Goal: Obtain resource: Download file/media

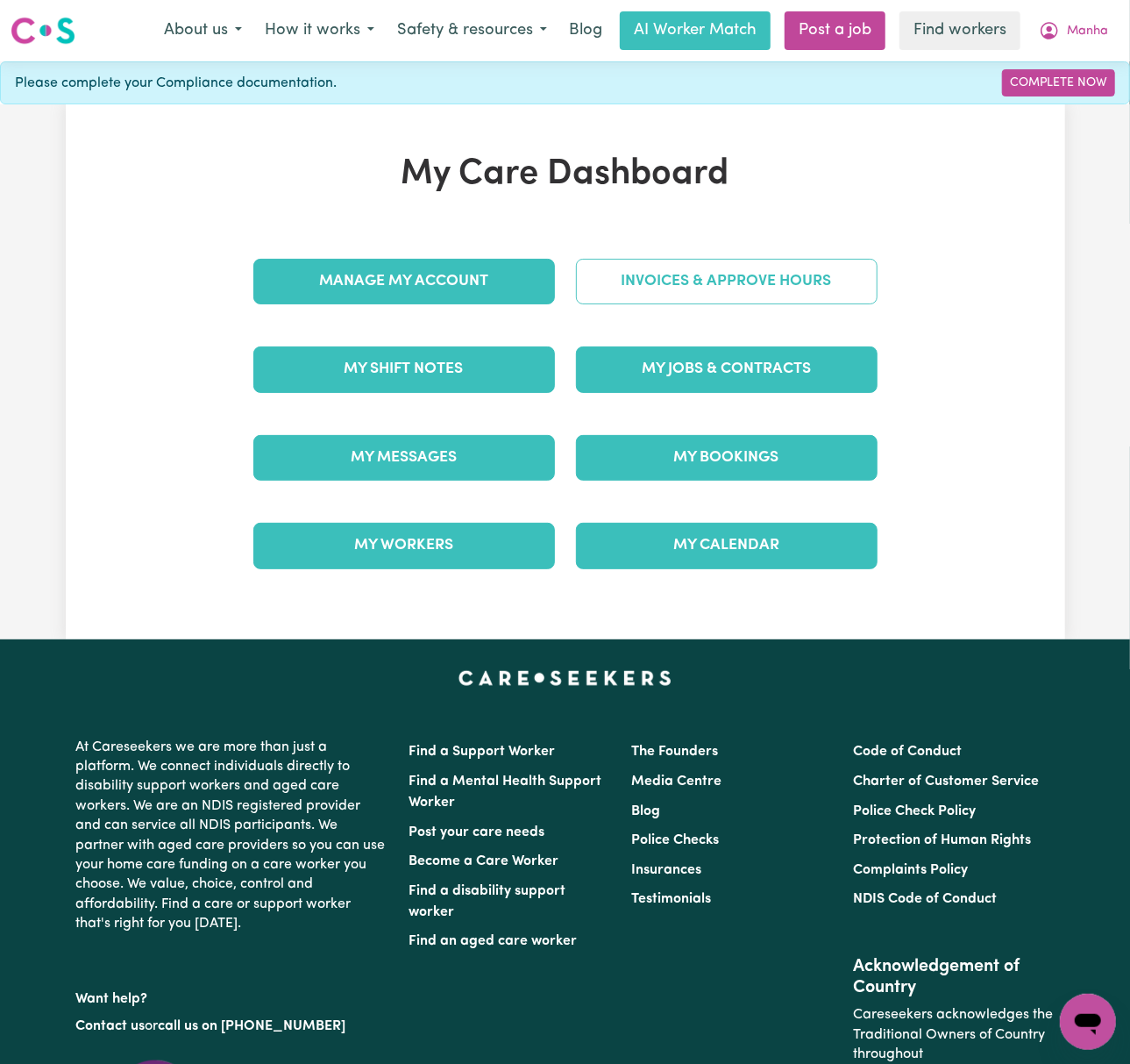
click at [680, 296] on link "Invoices & Approve Hours" at bounding box center [726, 281] width 301 height 46
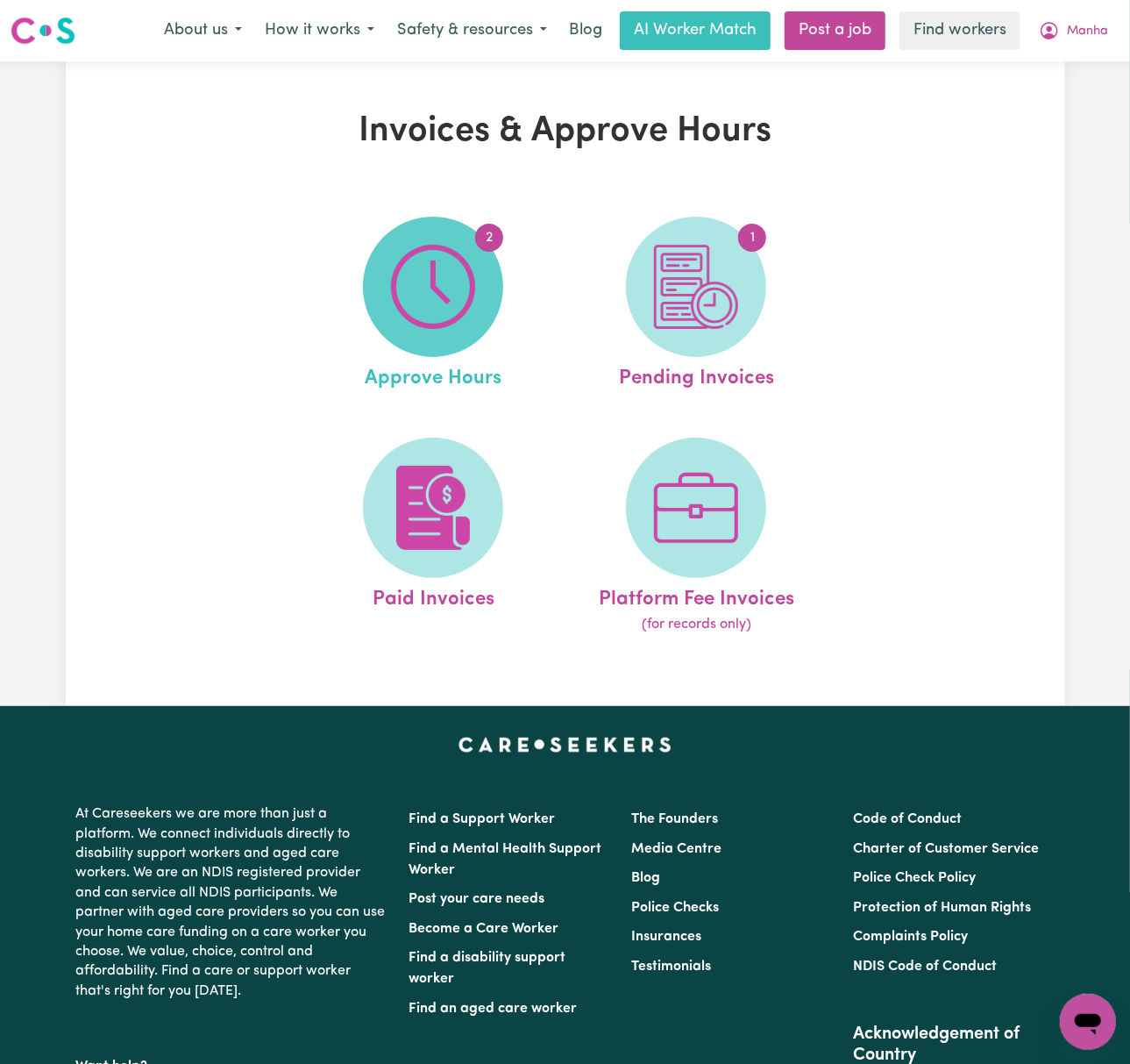
click at [436, 292] on img at bounding box center [433, 287] width 84 height 84
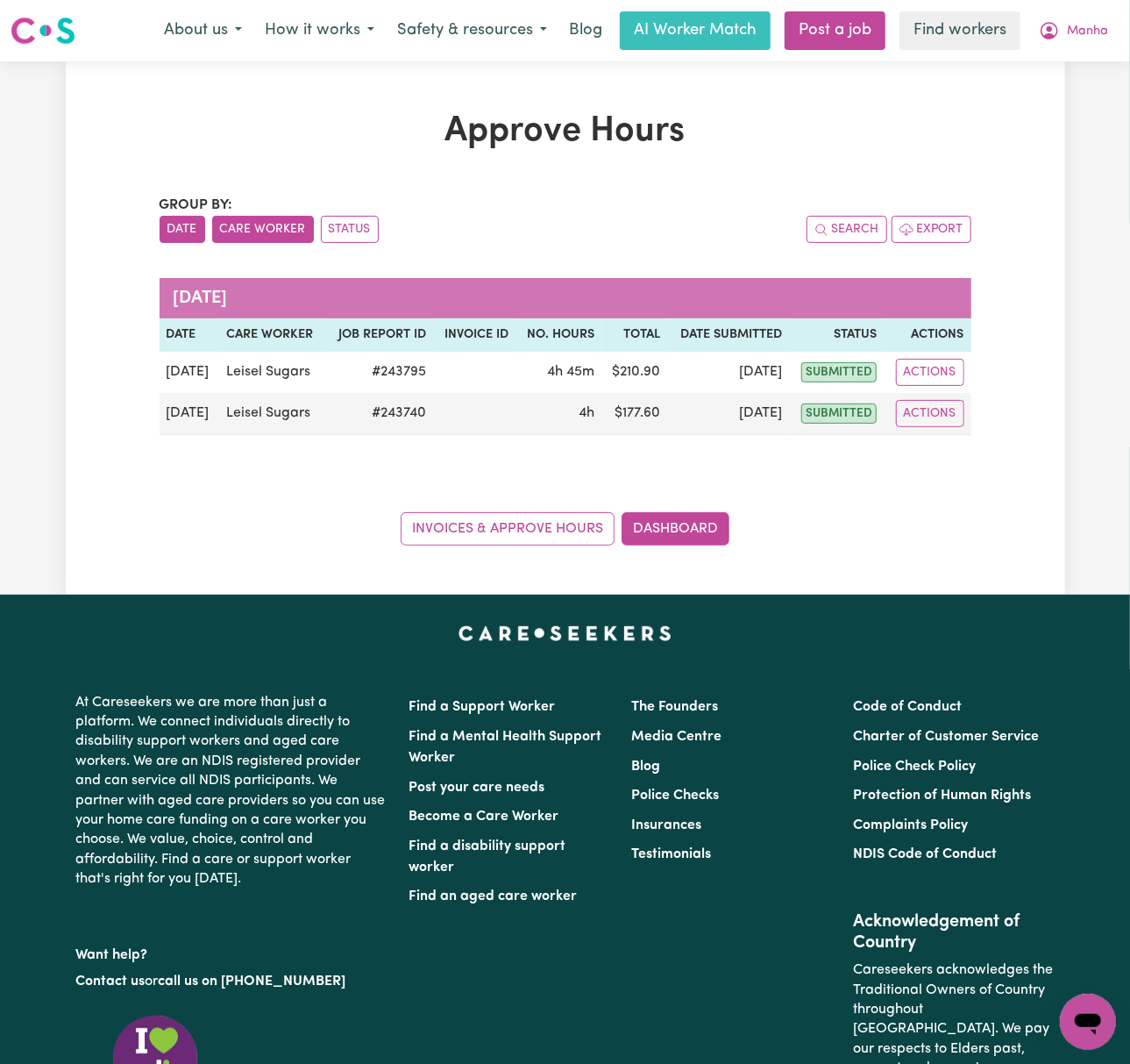
click at [270, 231] on button "Care Worker" at bounding box center [262, 229] width 102 height 27
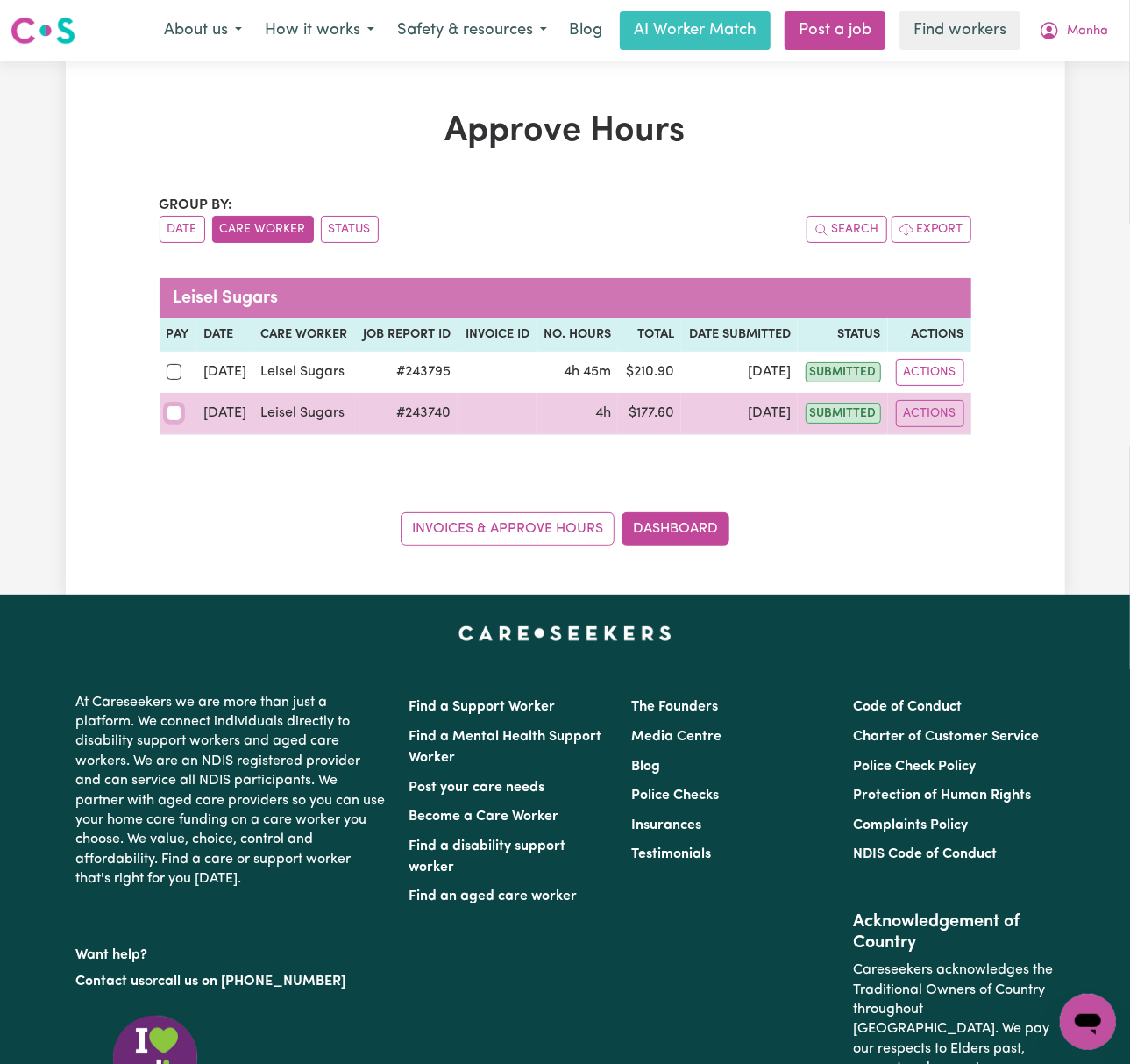
click at [167, 417] on input "checkbox" at bounding box center [174, 413] width 16 height 16
checkbox input "true"
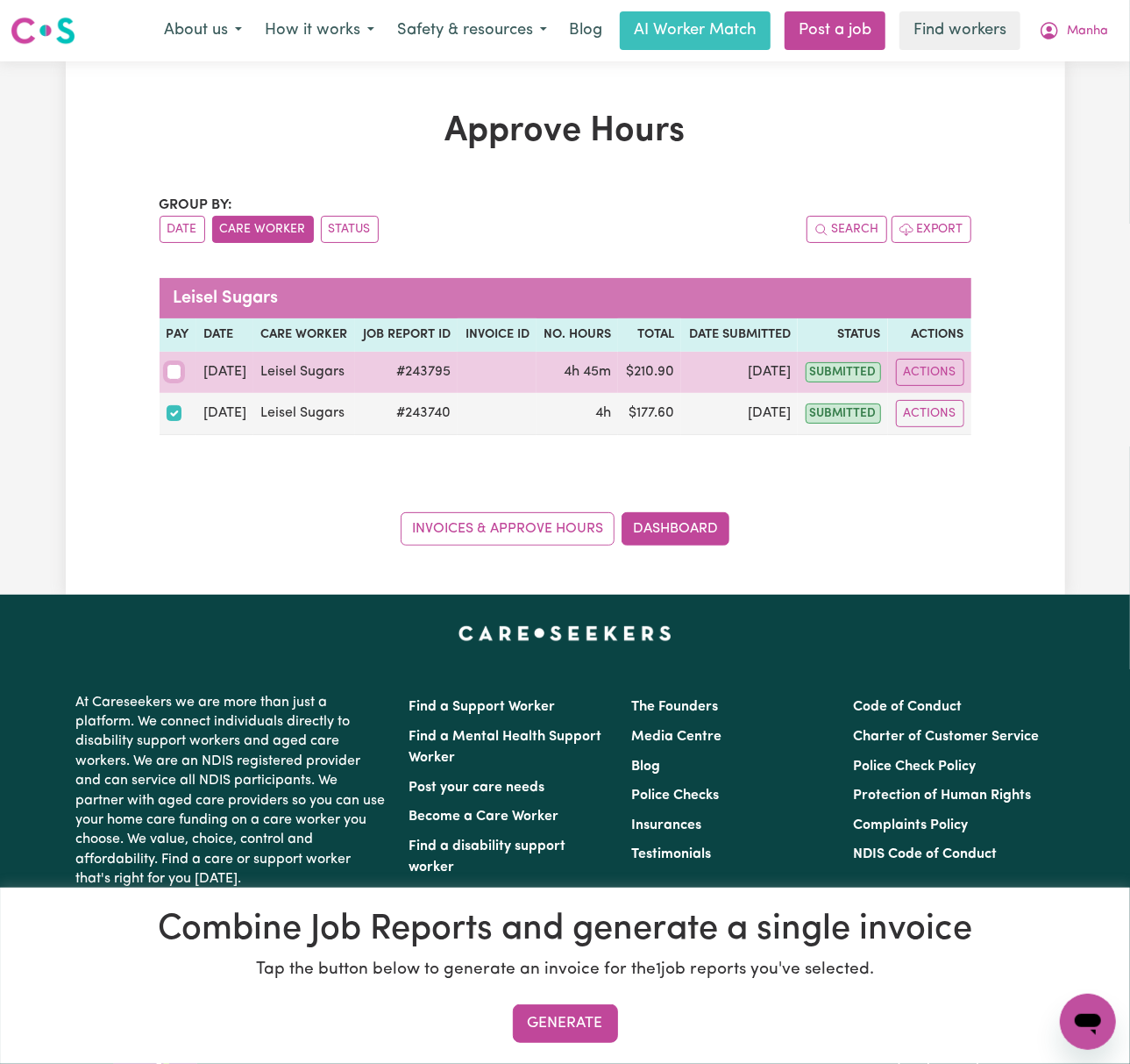
click at [174, 372] on input "checkbox" at bounding box center [174, 371] width 16 height 16
checkbox input "true"
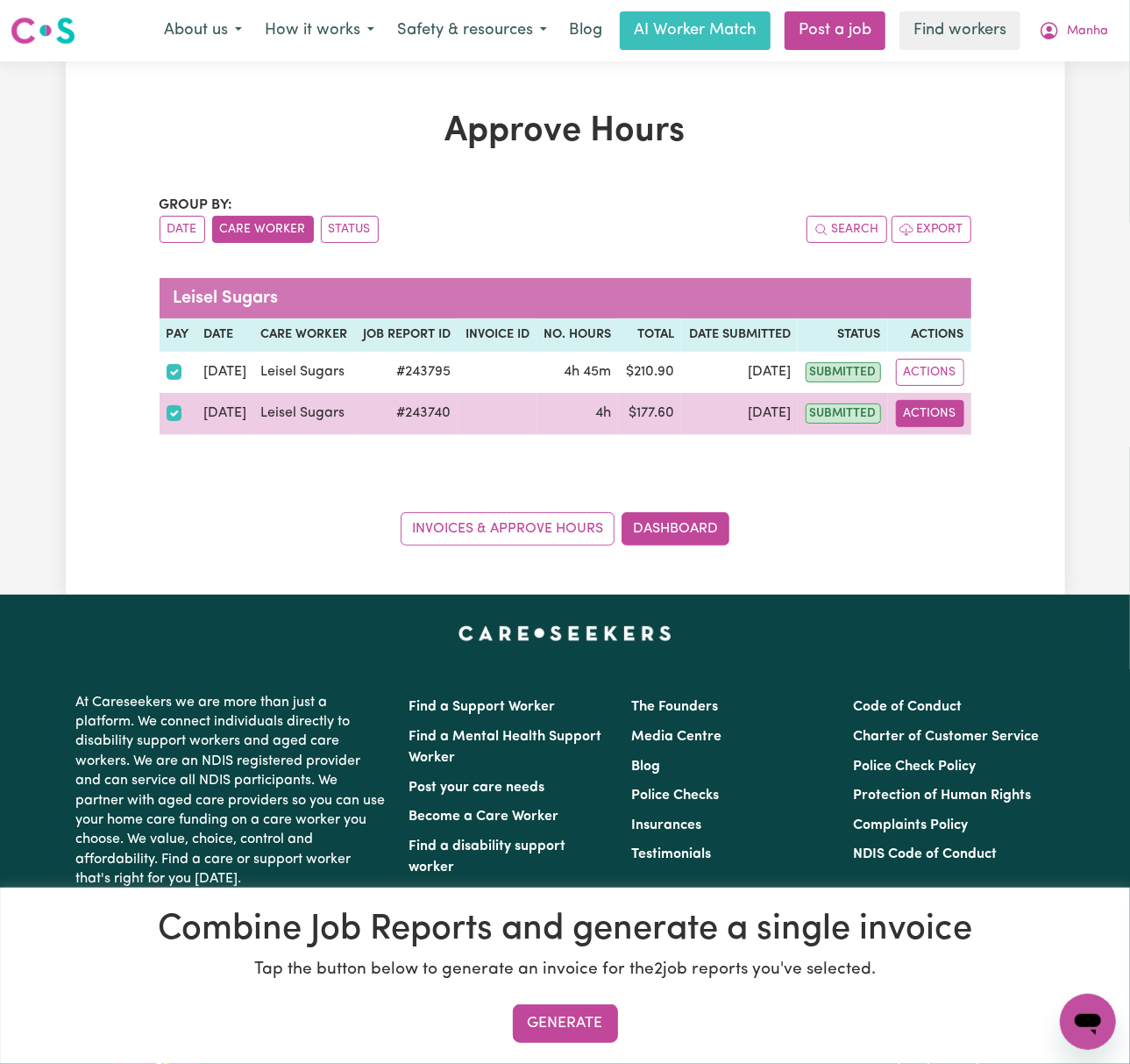
click at [944, 419] on button "Actions" at bounding box center [929, 413] width 68 height 27
click at [966, 460] on link "View Job Report" at bounding box center [970, 455] width 150 height 35
select select "pm"
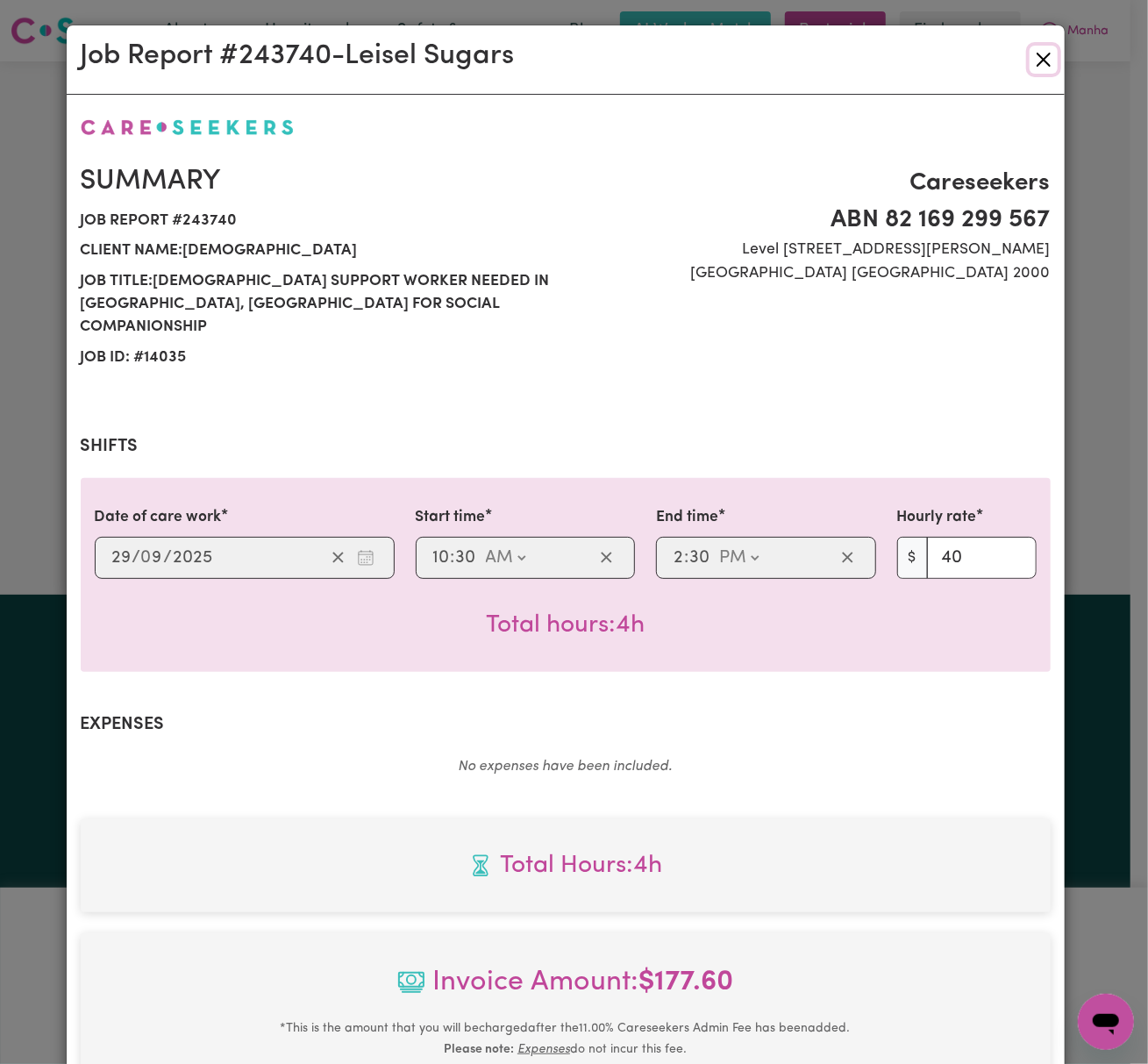
click at [1032, 56] on button "Close" at bounding box center [1043, 60] width 28 height 28
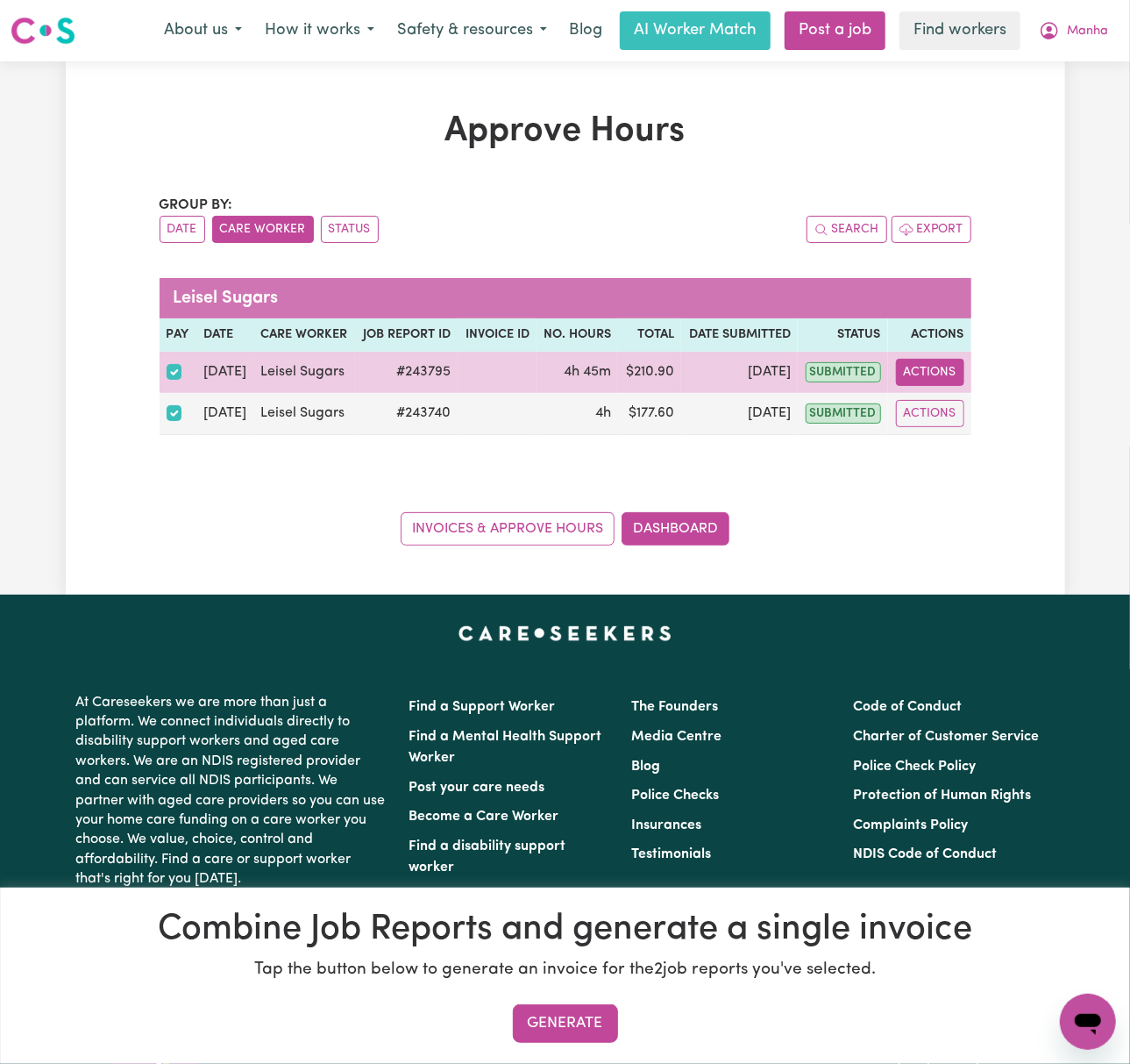
click at [945, 371] on button "Actions" at bounding box center [929, 371] width 68 height 27
click at [977, 401] on link "View Job Report" at bounding box center [970, 413] width 150 height 35
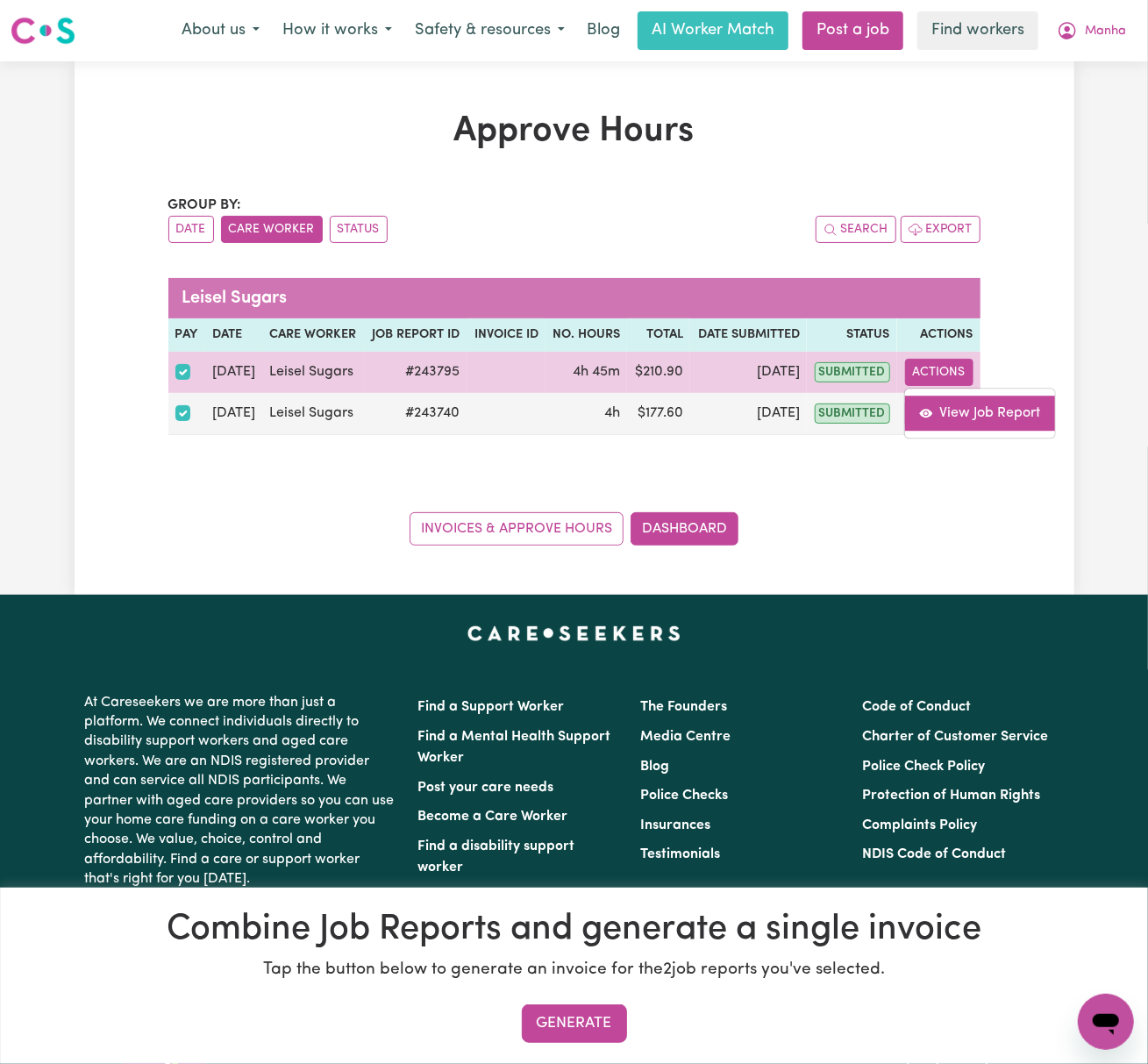
select select "pm"
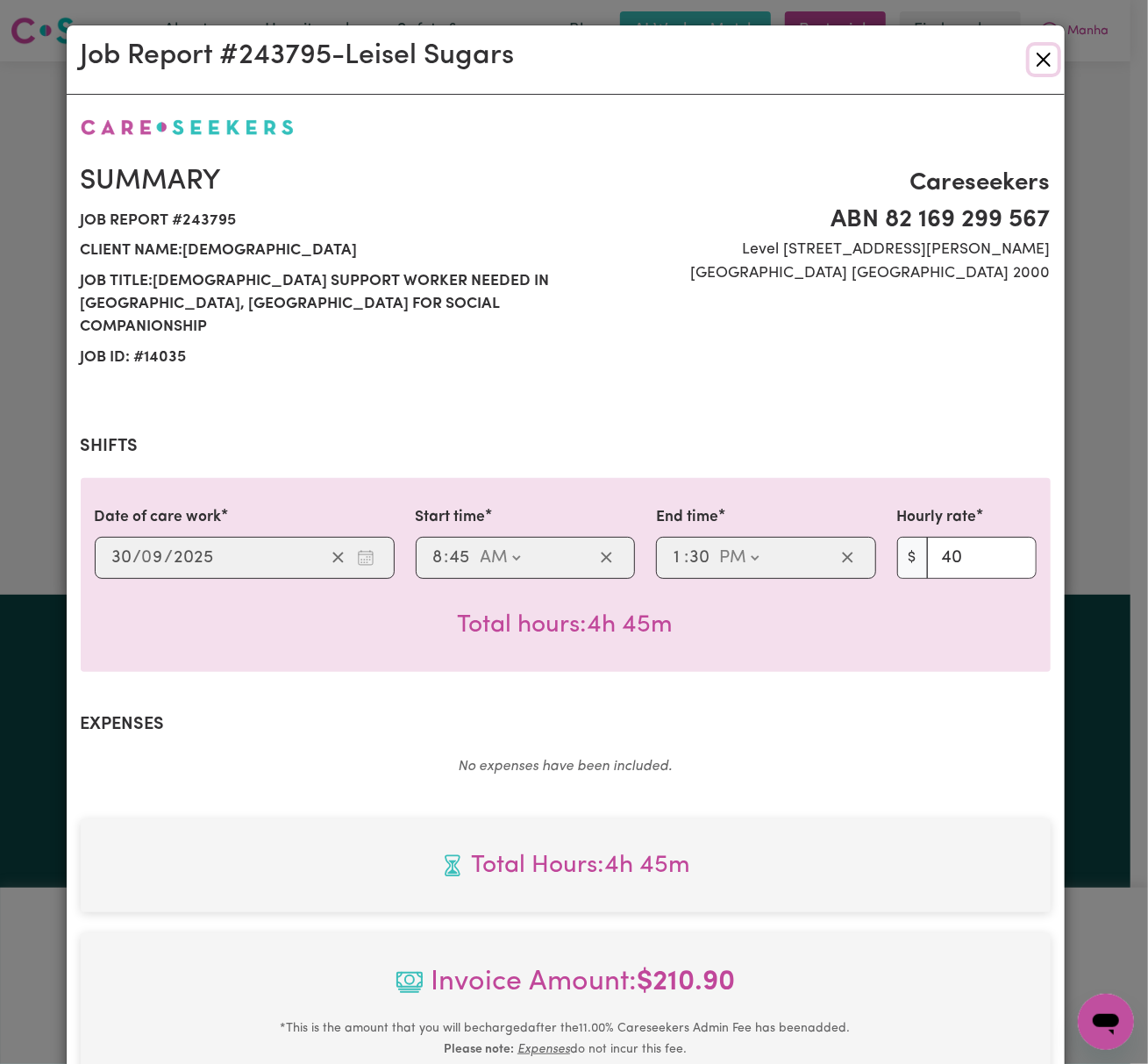
click at [1037, 54] on button "Close" at bounding box center [1043, 60] width 28 height 28
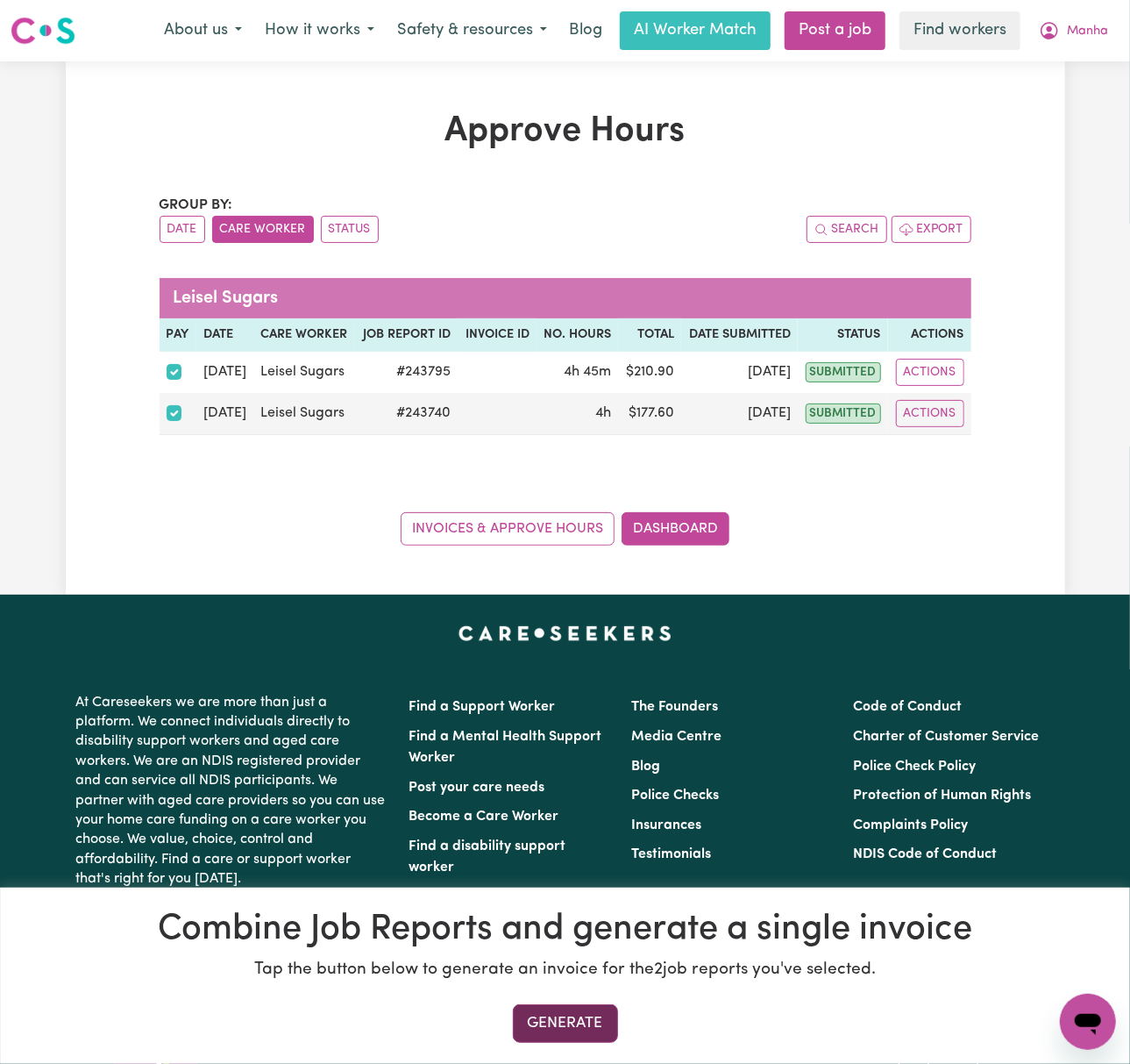
click at [590, 1025] on button "Generate" at bounding box center [565, 1023] width 105 height 38
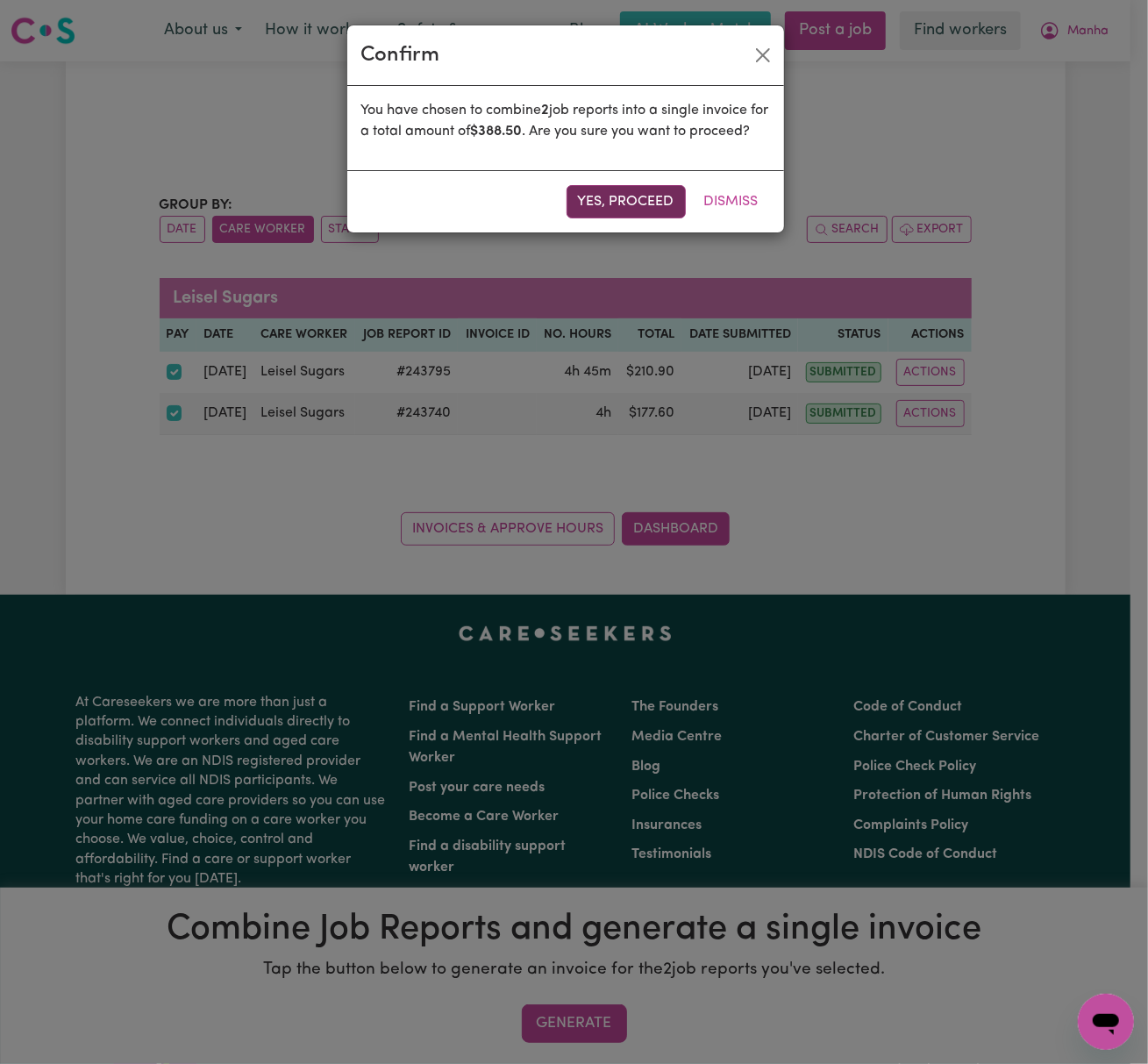
click at [638, 218] on button "Yes, proceed" at bounding box center [626, 202] width 119 height 34
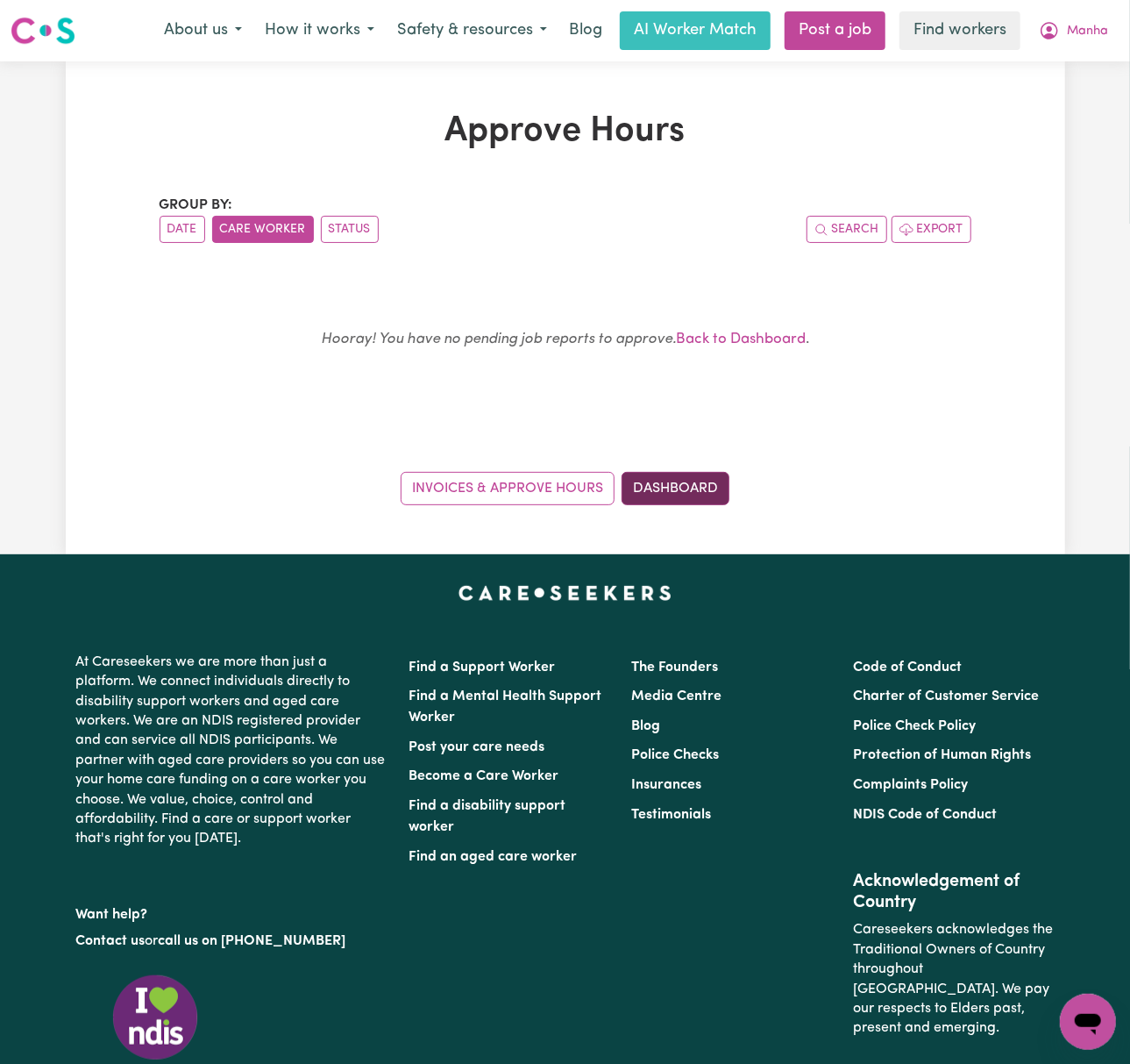
click at [689, 496] on link "Dashboard" at bounding box center [676, 489] width 108 height 34
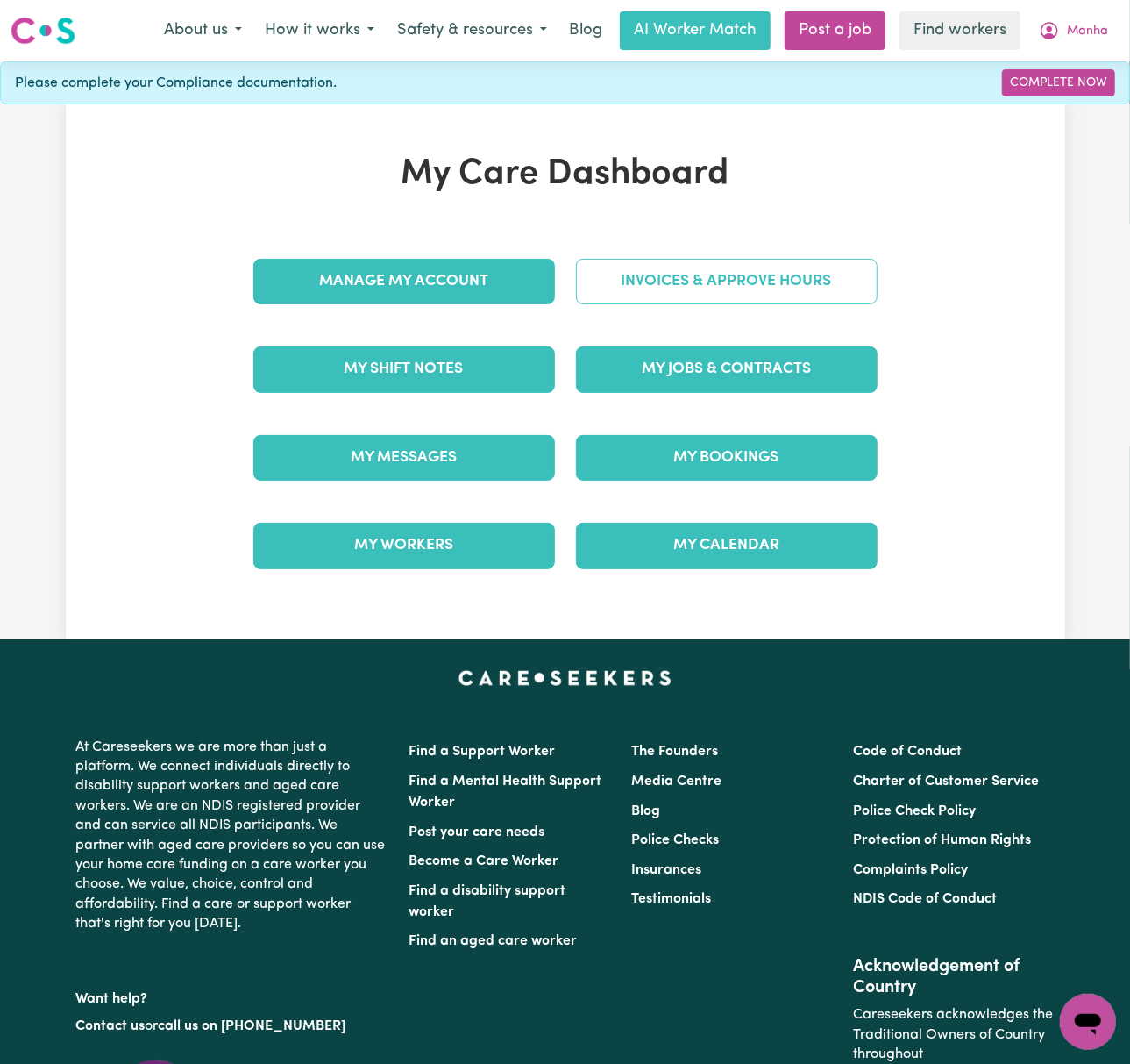
click at [736, 275] on link "Invoices & Approve Hours" at bounding box center [726, 281] width 301 height 46
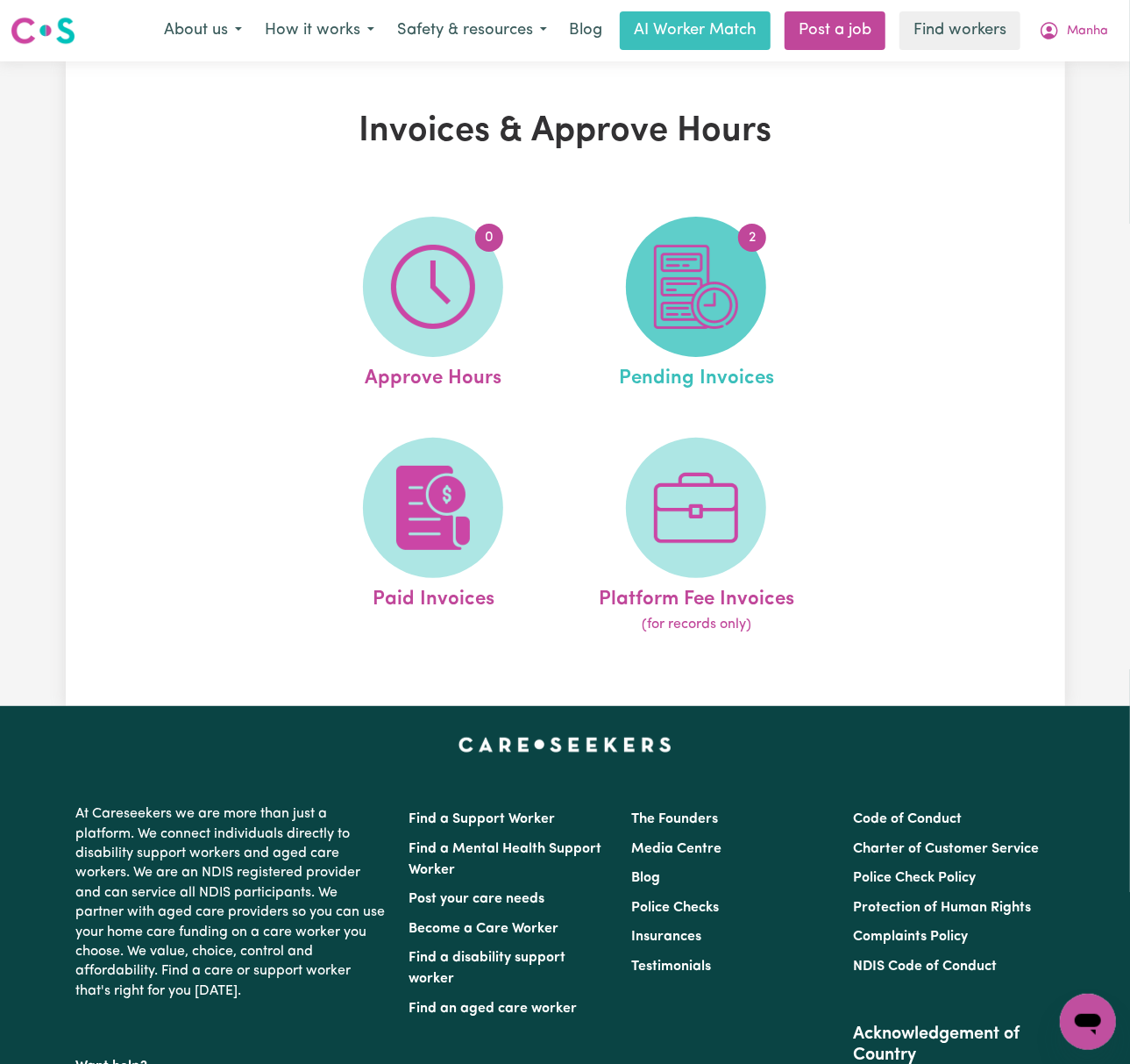
click at [695, 300] on img at bounding box center [696, 287] width 84 height 84
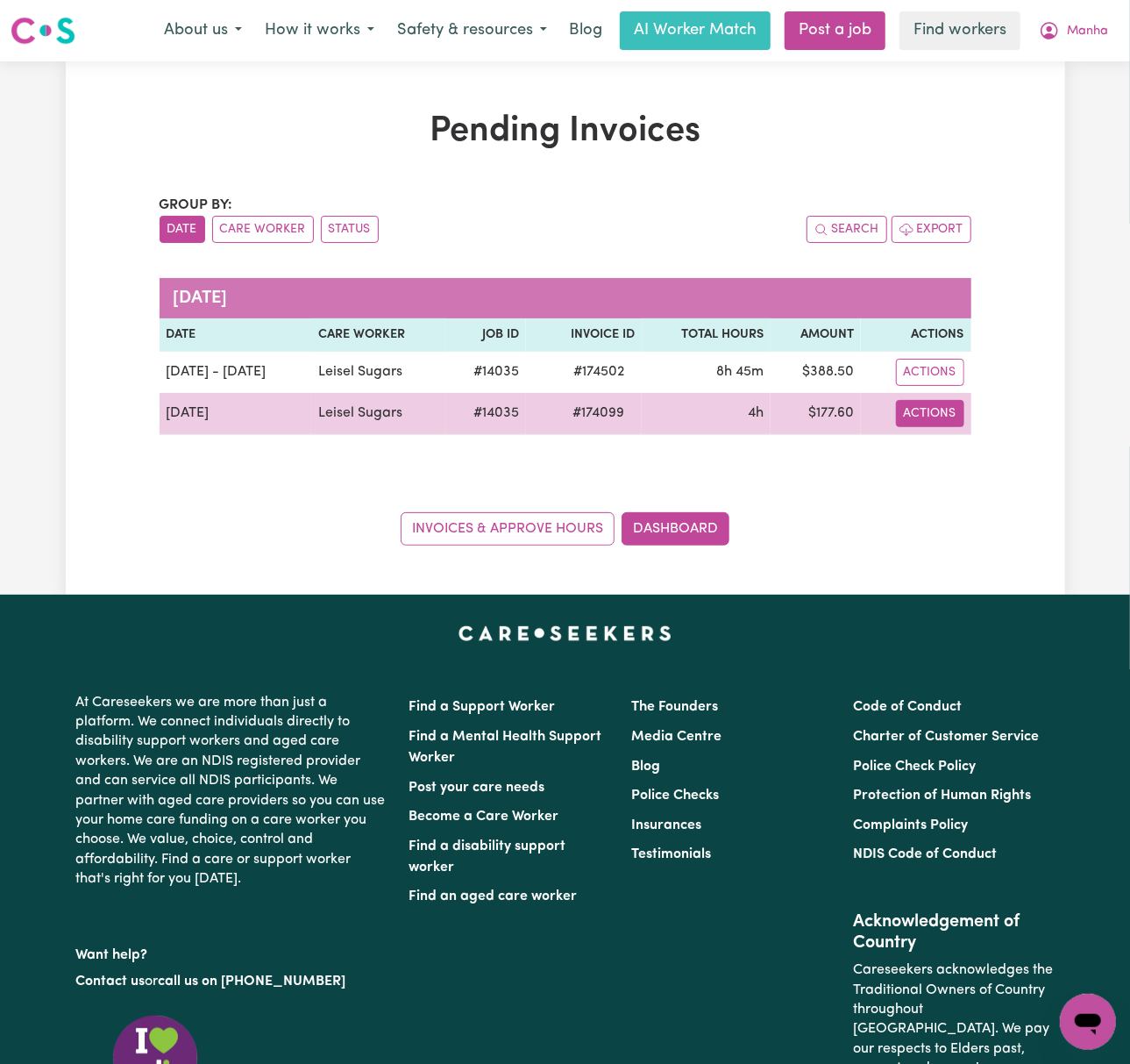
click at [940, 423] on button "Actions" at bounding box center [929, 413] width 68 height 27
click at [965, 446] on link "Download Invoice" at bounding box center [976, 455] width 160 height 35
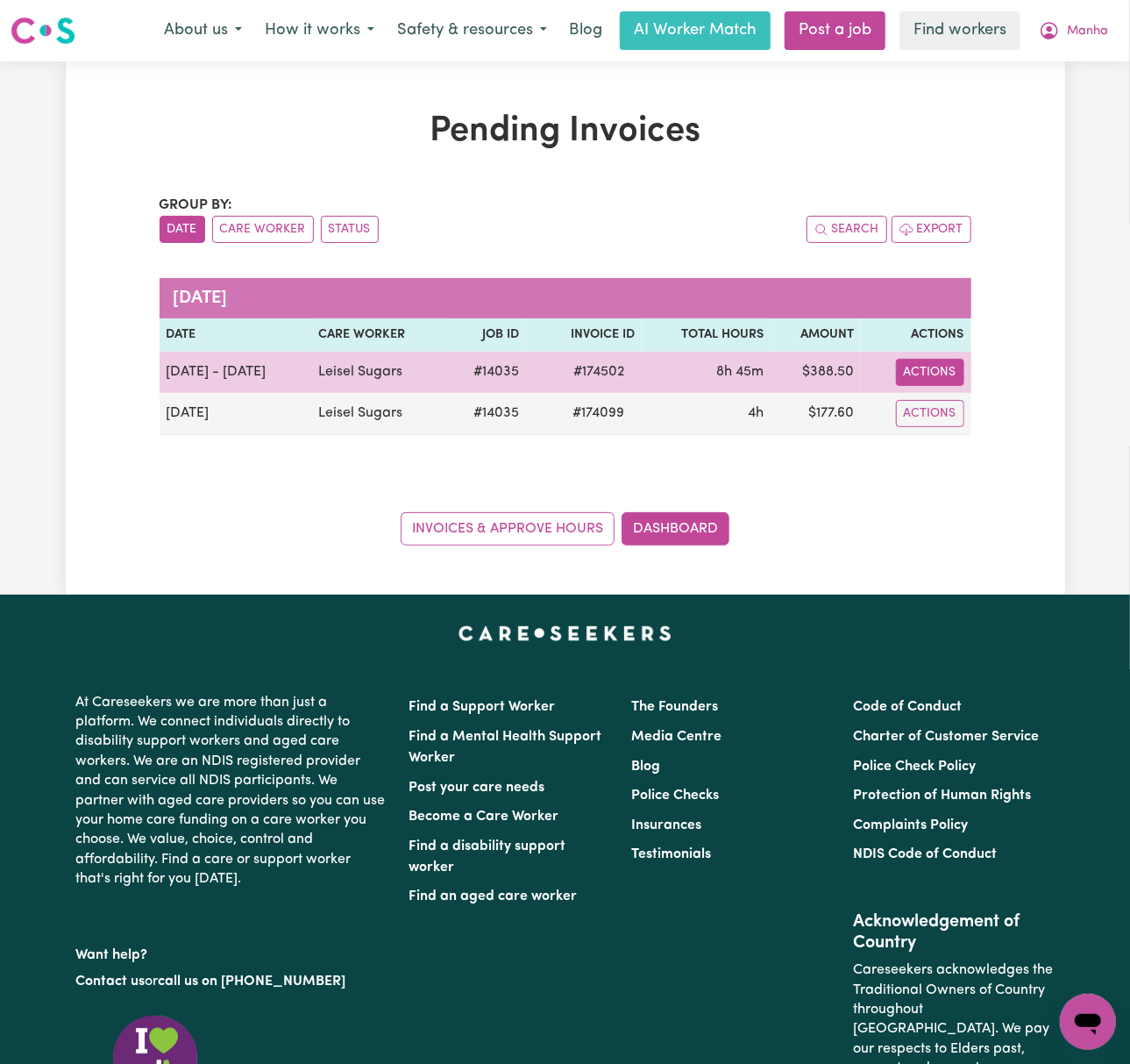
click at [942, 379] on button "Actions" at bounding box center [929, 371] width 68 height 27
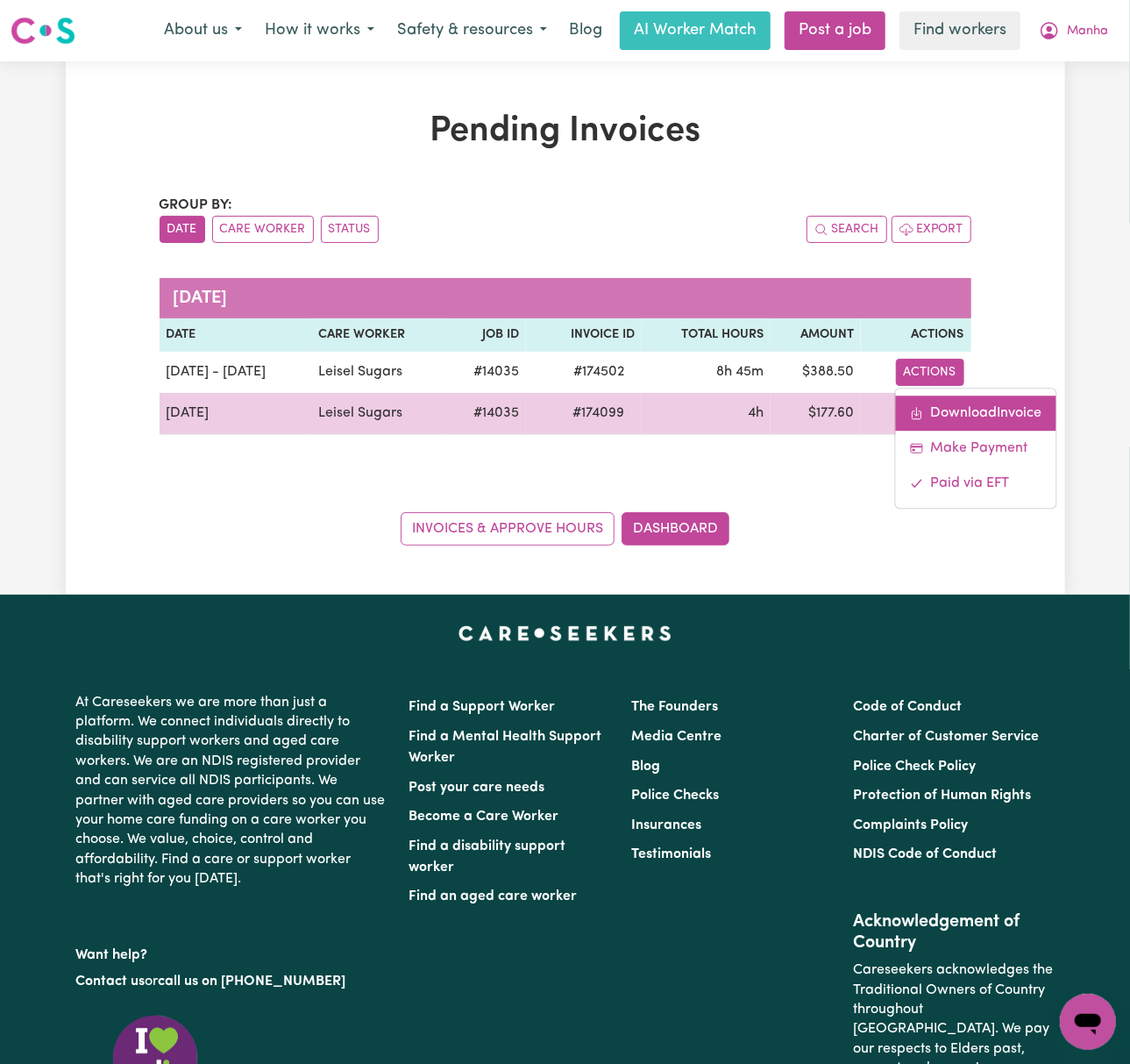
click at [968, 411] on link "Download Invoice" at bounding box center [976, 413] width 160 height 35
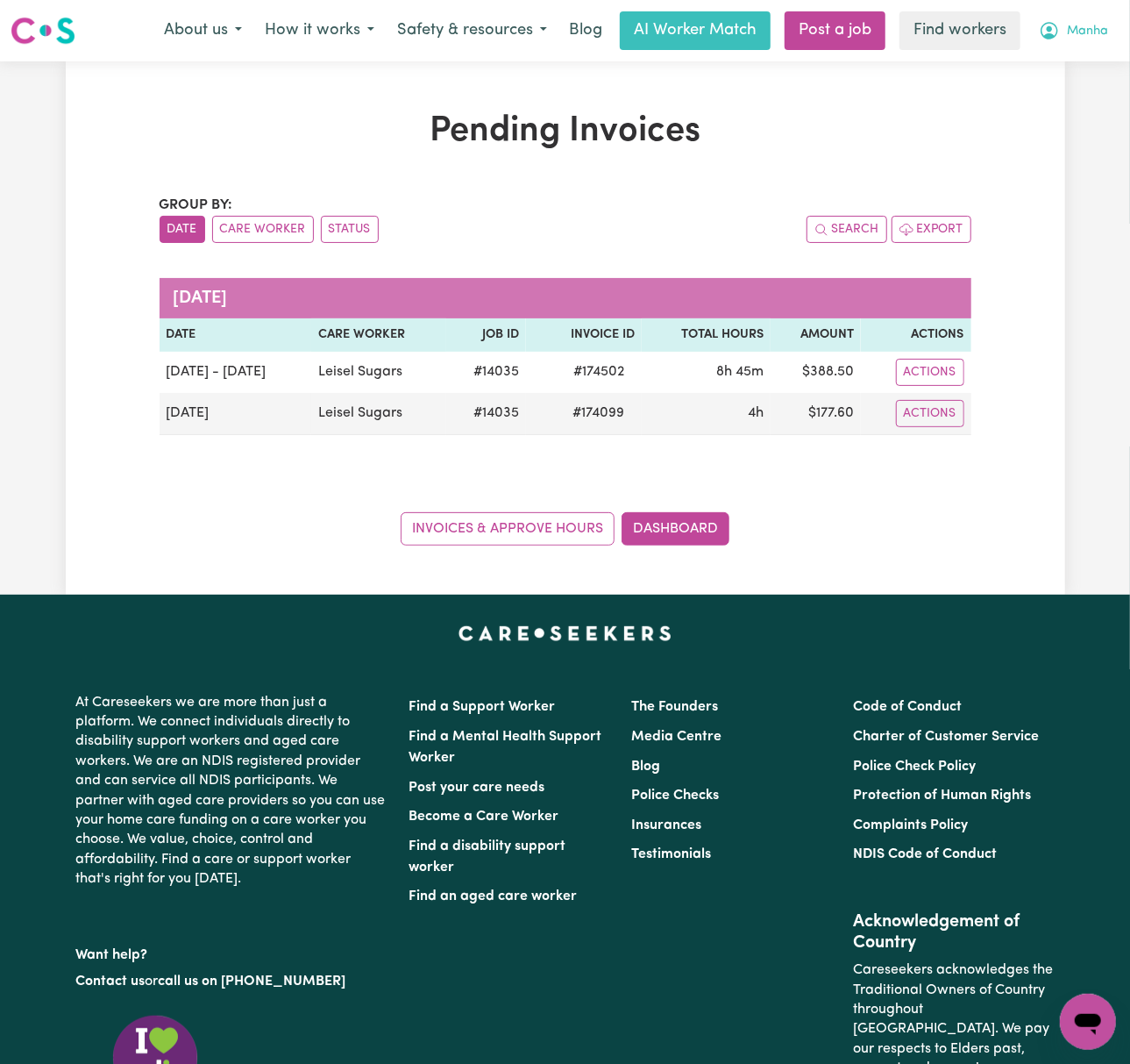
click at [1102, 26] on span "Manha" at bounding box center [1088, 31] width 41 height 20
click at [1089, 64] on link "My Dashboard" at bounding box center [1049, 68] width 138 height 34
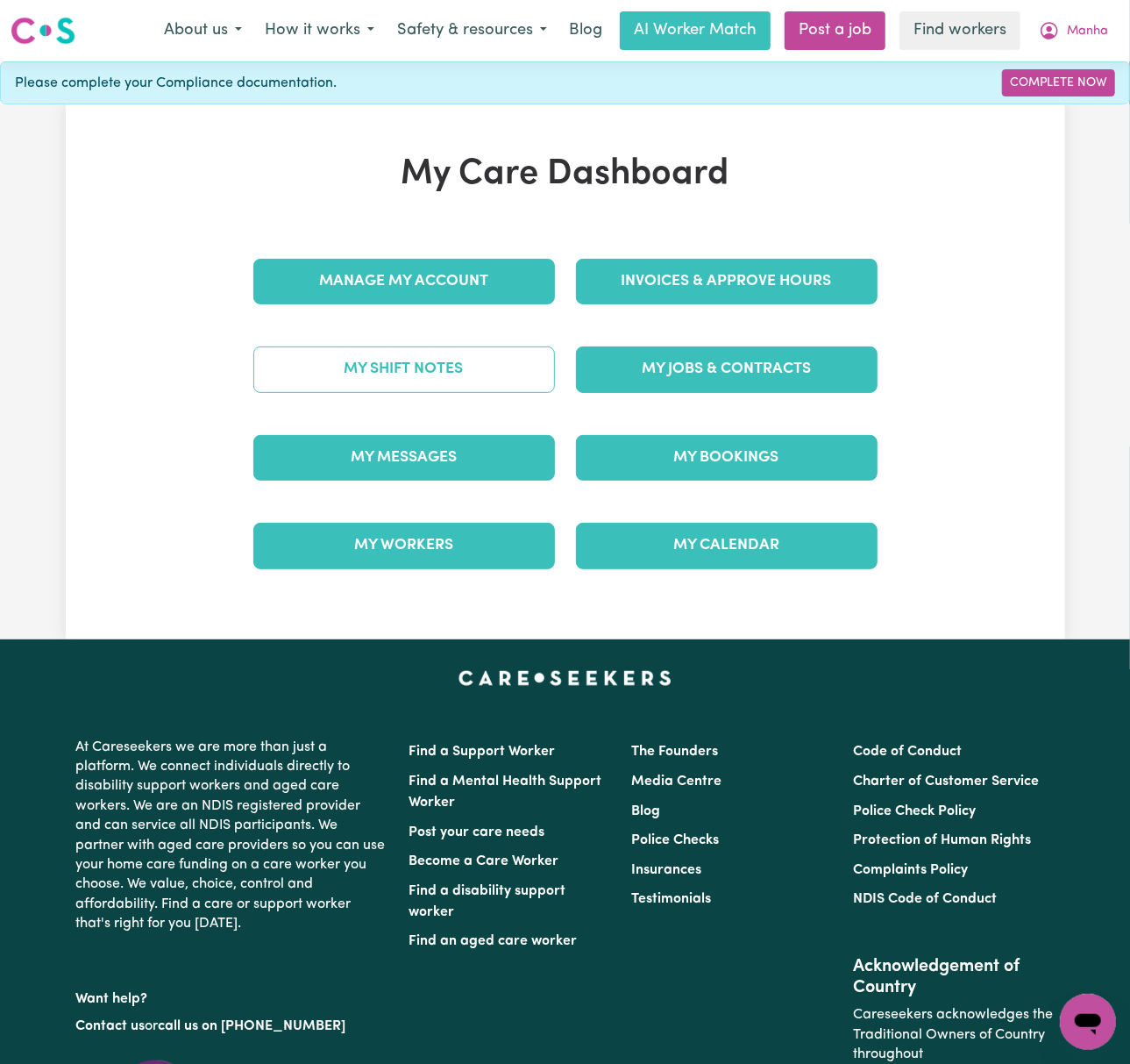
click at [488, 385] on link "My Shift Notes" at bounding box center [404, 369] width 301 height 46
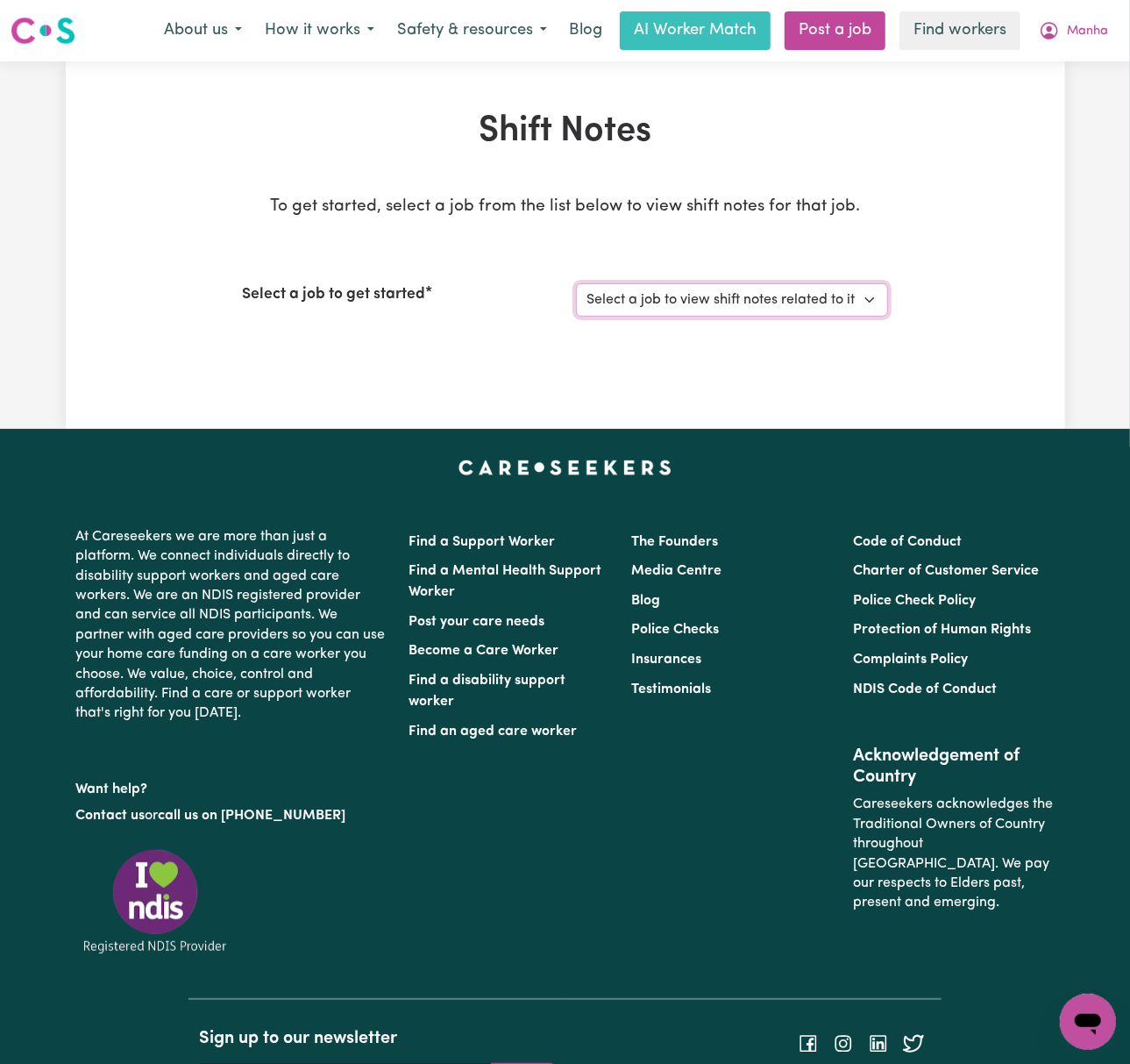
click at [704, 299] on select "Select a job to view shift notes related to it... [DEMOGRAPHIC_DATA] Support Wo…" at bounding box center [732, 300] width 313 height 34
select select "14035"
click at [576, 283] on select "Select a job to view shift notes related to it... [DEMOGRAPHIC_DATA] Support Wo…" at bounding box center [732, 300] width 313 height 34
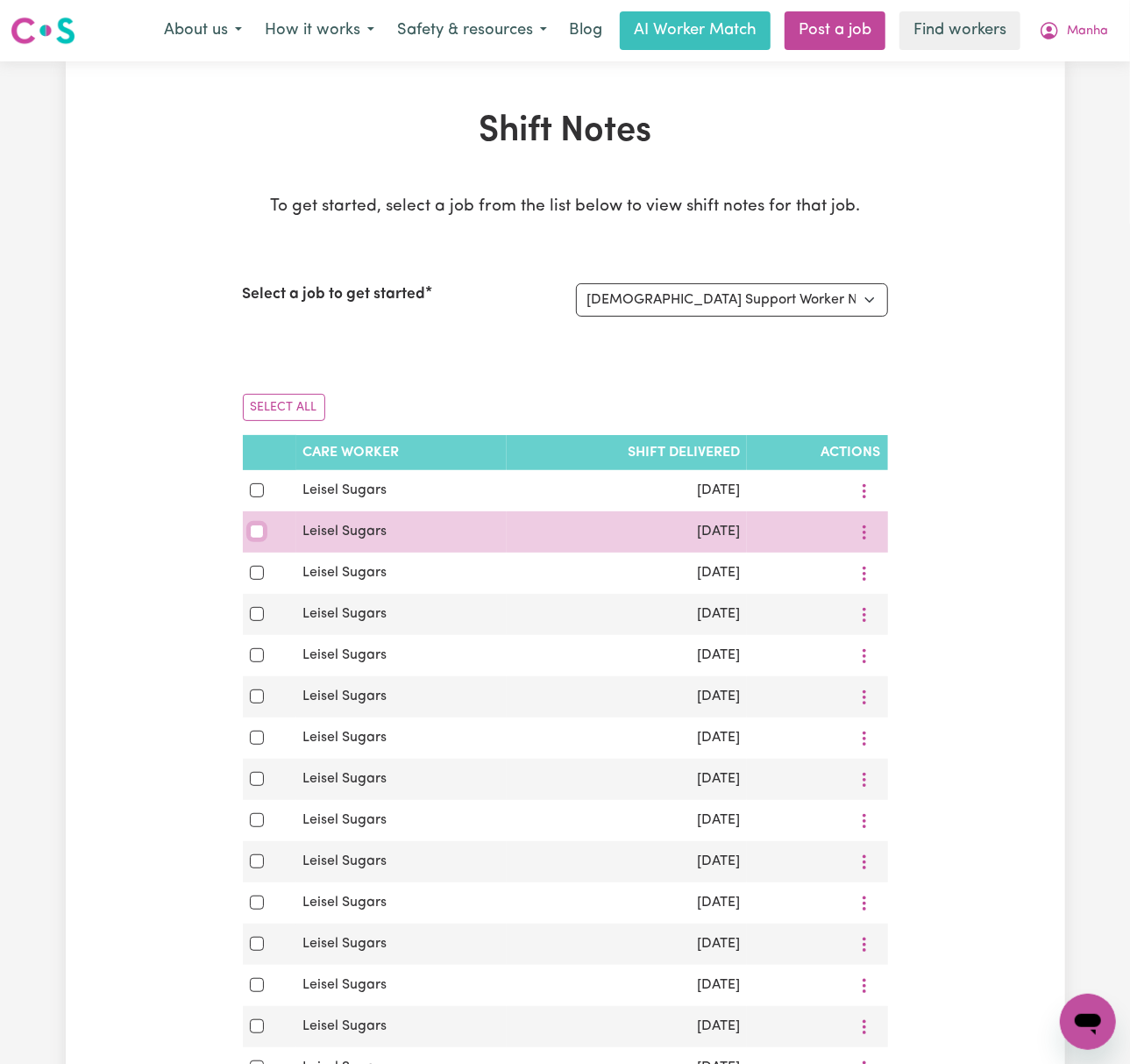
click at [250, 539] on input "checkbox" at bounding box center [257, 531] width 14 height 14
checkbox input "true"
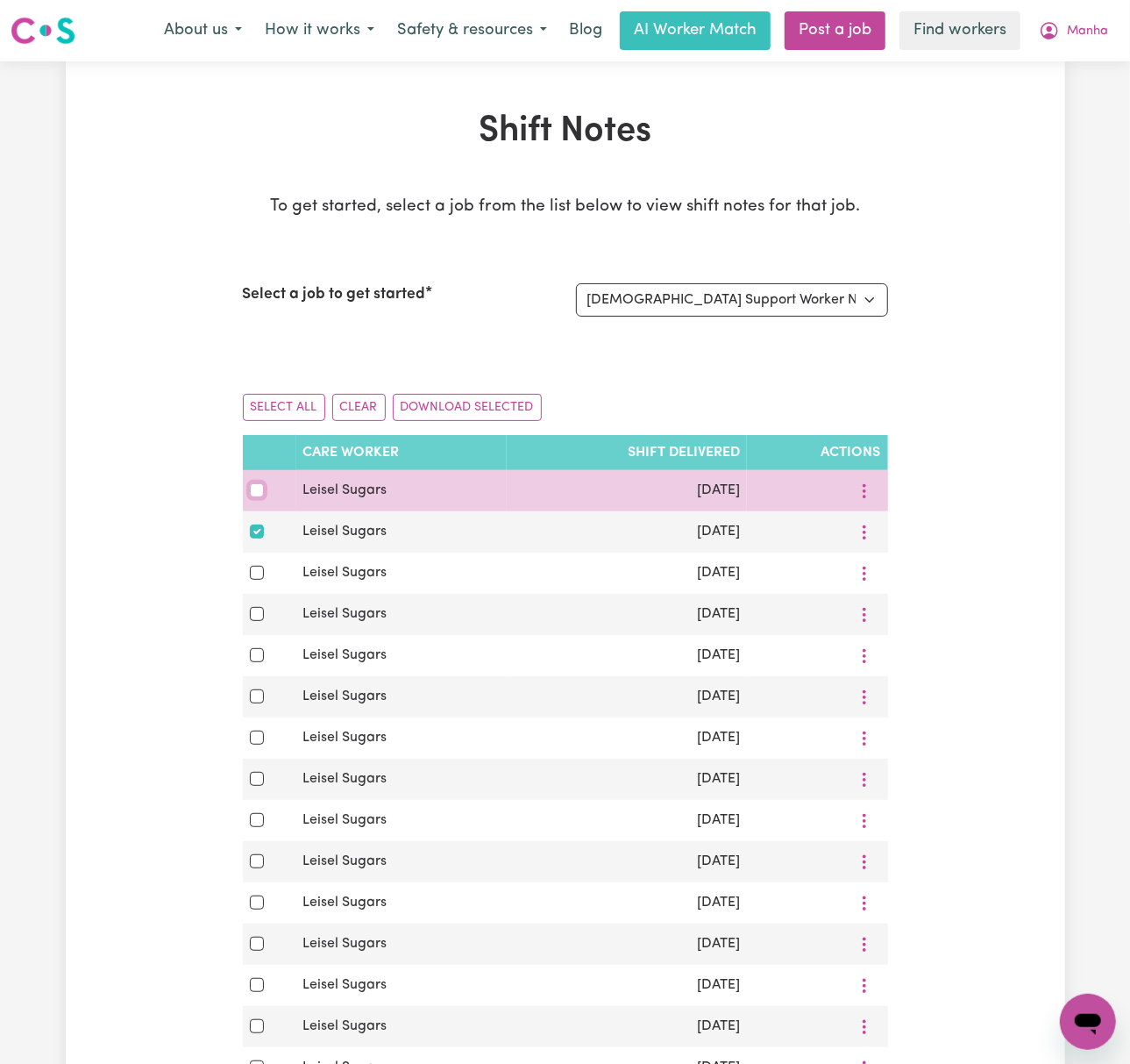
click at [257, 497] on input "checkbox" at bounding box center [257, 490] width 14 height 14
checkbox input "true"
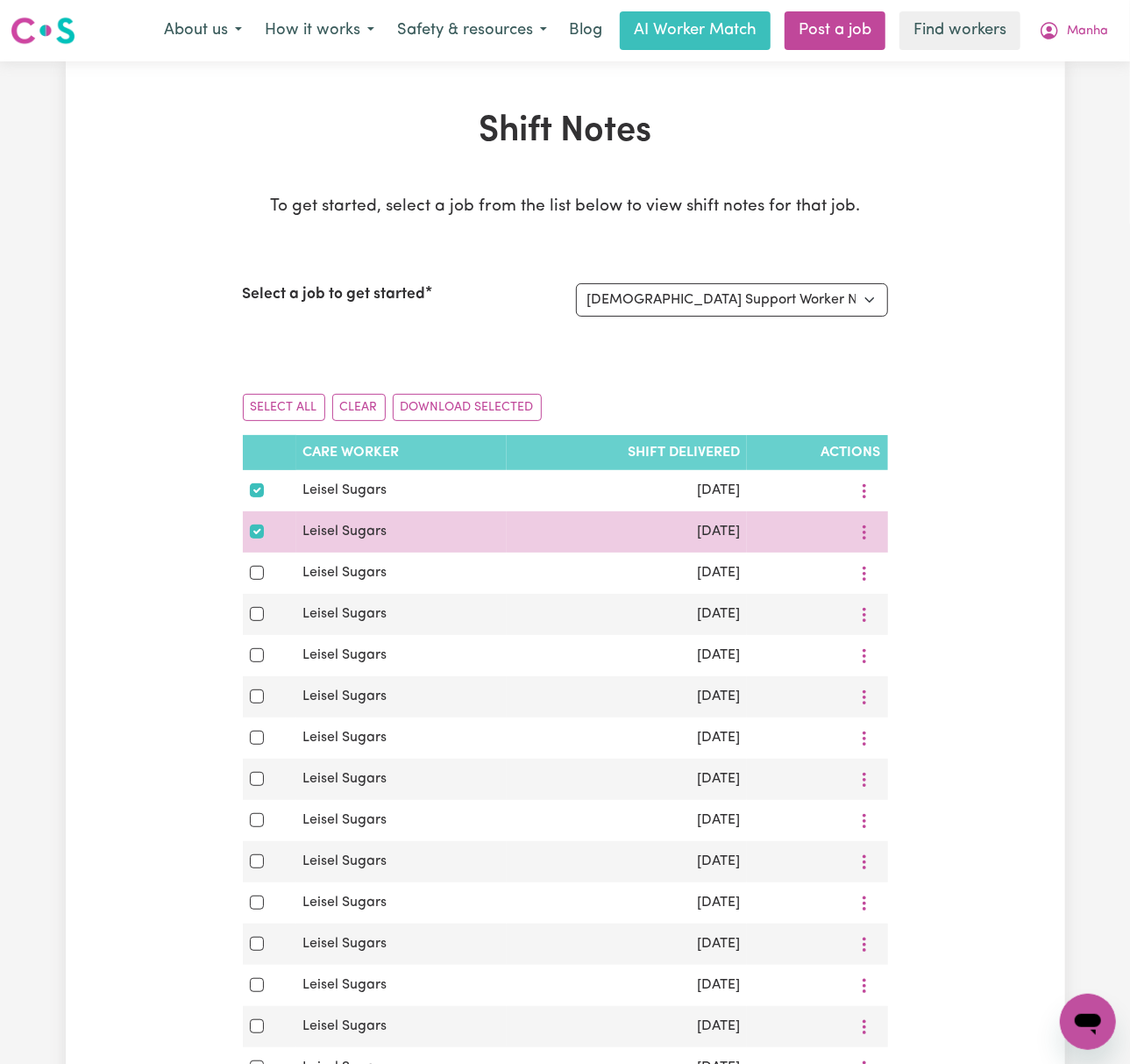
drag, startPoint x: 298, startPoint y: 523, endPoint x: 742, endPoint y: 523, distance: 444.0
click at [742, 523] on tr "Leisel Sugars [DATE]" at bounding box center [565, 532] width 646 height 41
copy tr "Leisel Sugars [DATE]"
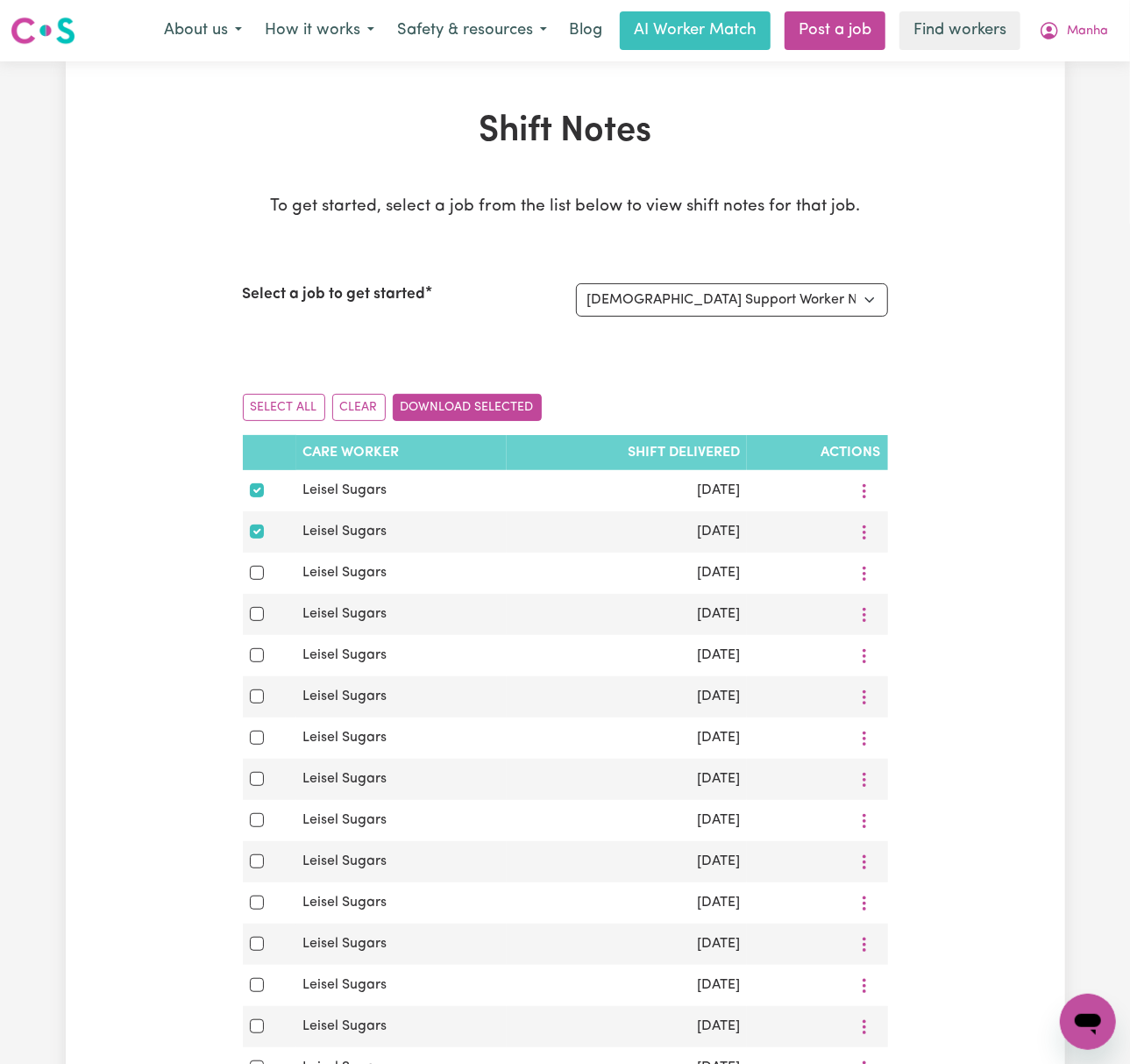
click at [467, 409] on button "Download Selected" at bounding box center [467, 407] width 149 height 27
click at [1093, 30] on span "Manha" at bounding box center [1088, 31] width 41 height 20
click at [1081, 106] on link "Logout" at bounding box center [1049, 101] width 138 height 34
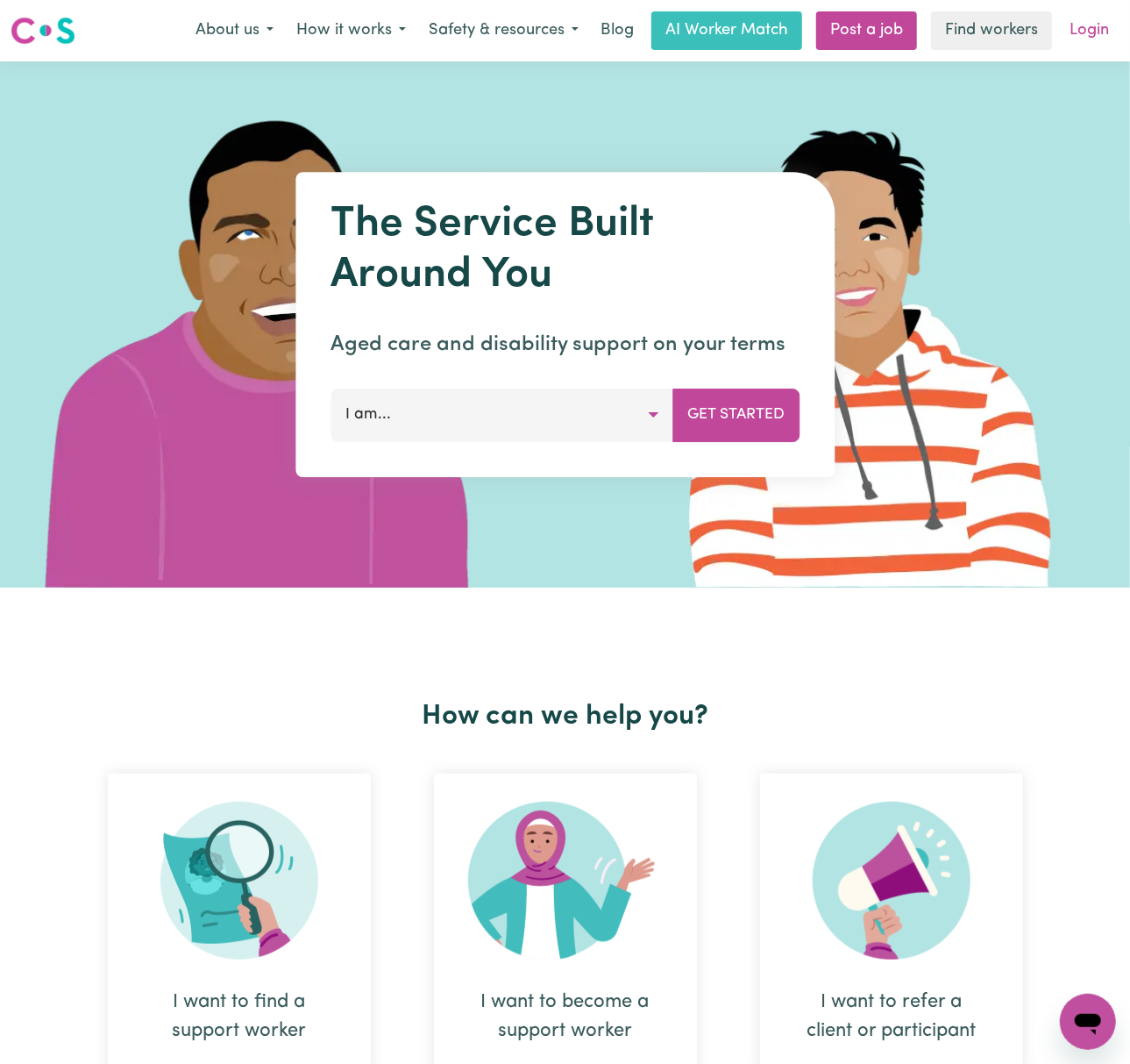
click at [1085, 36] on link "Login" at bounding box center [1089, 30] width 61 height 38
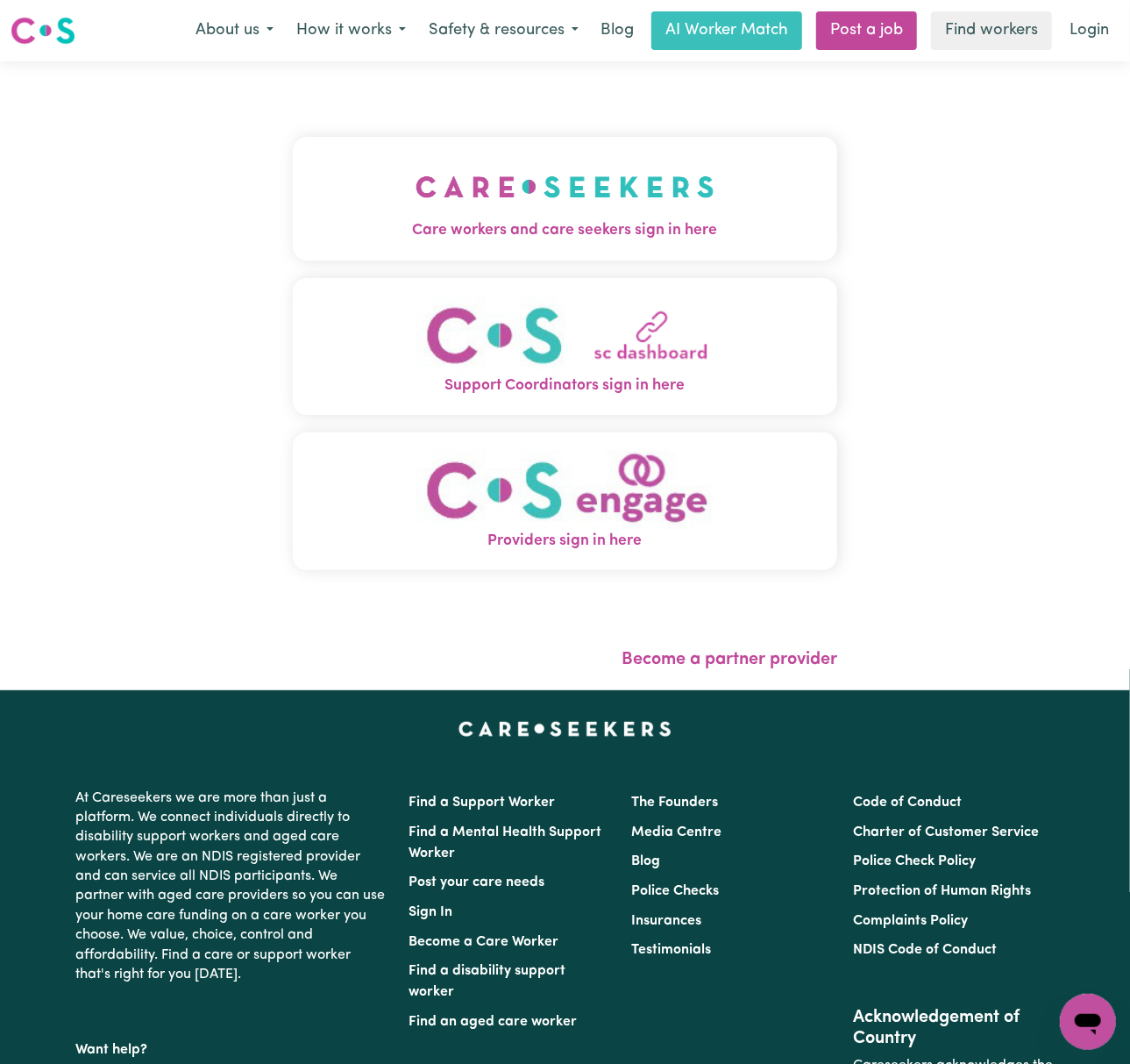
click at [621, 204] on img "Care workers and care seekers sign in here" at bounding box center [565, 187] width 299 height 65
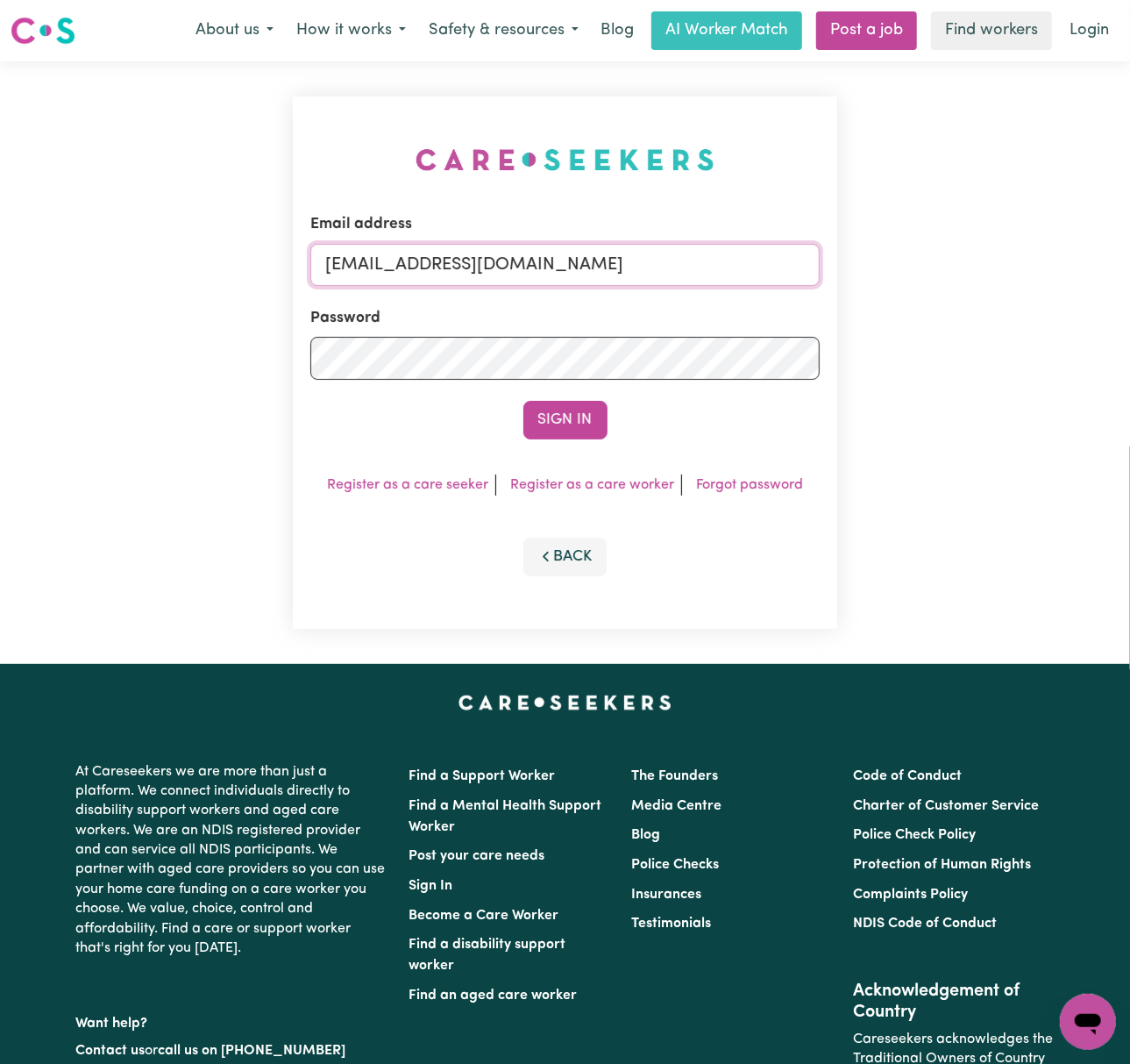
click at [489, 271] on input "[EMAIL_ADDRESS][DOMAIN_NAME]" at bounding box center [565, 264] width 509 height 42
drag, startPoint x: 417, startPoint y: 259, endPoint x: 1172, endPoint y: 268, distance: 755.1
click at [1129, 268] on html "Menu About us How it works Safety & resources Blog AI Worker Match Post a job F…" at bounding box center [565, 708] width 1130 height 1418
type input "superuser~[EMAIL_ADDRESS][DOMAIN_NAME]"
click at [523, 400] on button "Sign In" at bounding box center [565, 419] width 84 height 38
